Goal: Navigation & Orientation: Go to known website

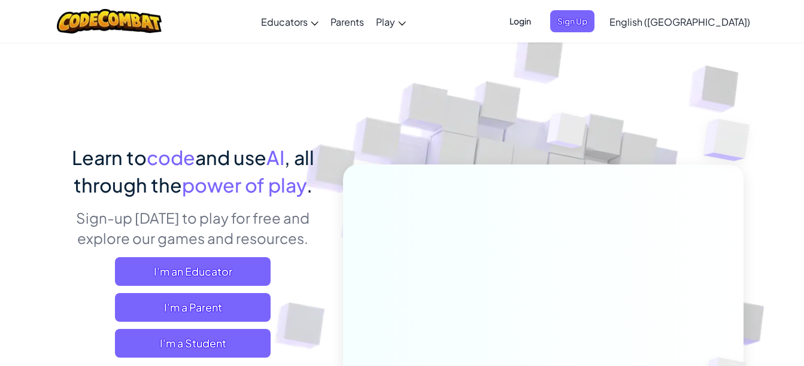
click at [538, 16] on span "Login" at bounding box center [520, 21] width 36 height 22
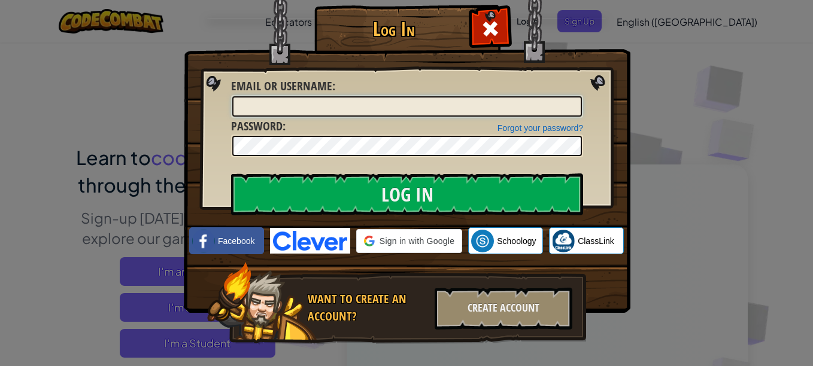
type input "Tallan72604"
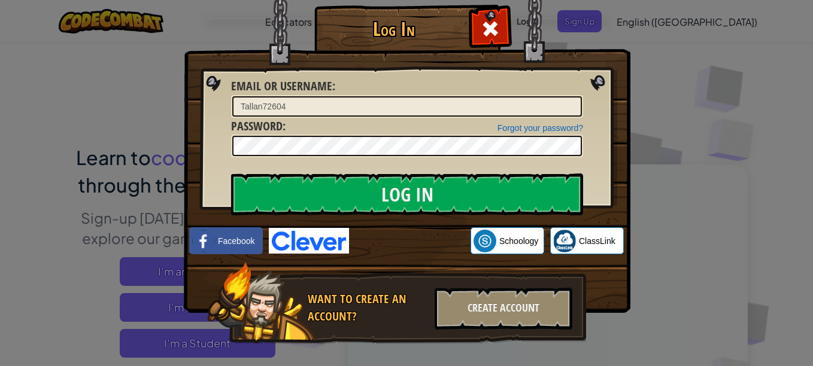
click at [71, 67] on div "Log In Unknown Error Email or Username : Tallan72604 Forgot your password? Pass…" at bounding box center [406, 183] width 813 height 366
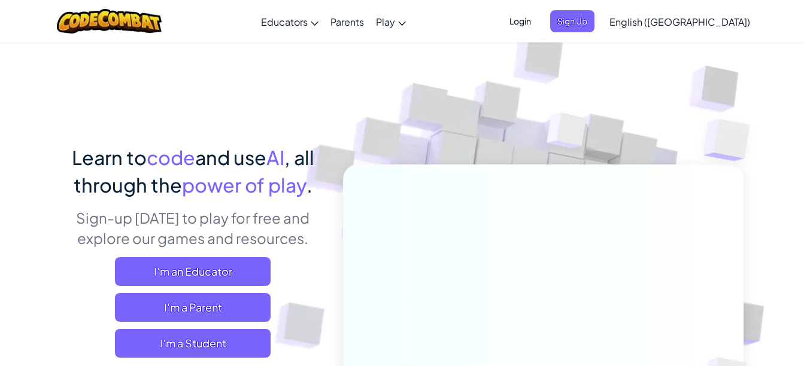
click at [538, 20] on span "Login" at bounding box center [520, 21] width 36 height 22
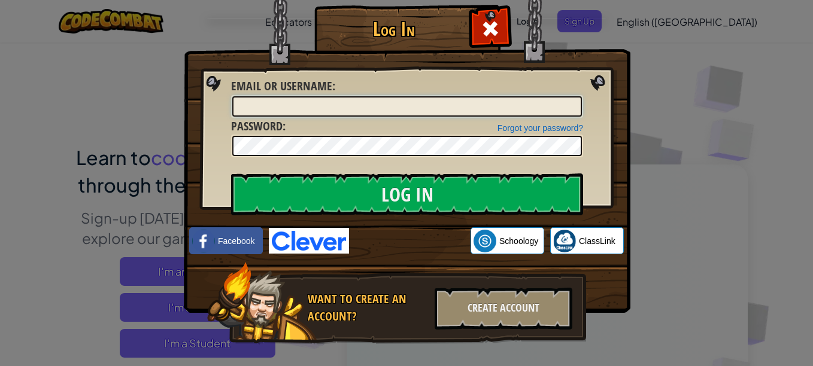
type input "Tallan72604"
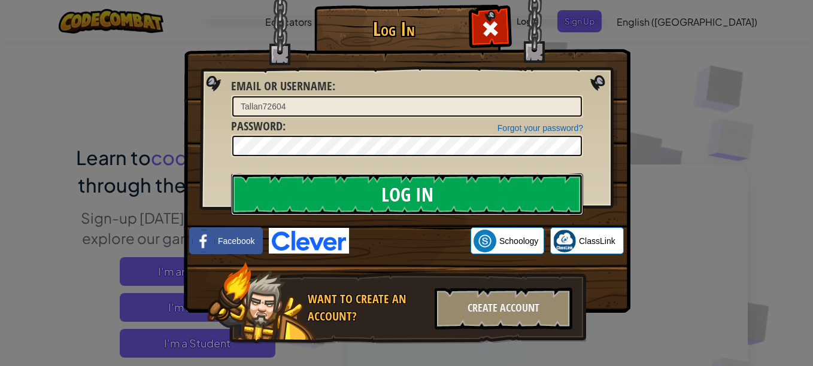
click at [368, 187] on input "Log In" at bounding box center [407, 195] width 352 height 42
